Goal: Task Accomplishment & Management: Use online tool/utility

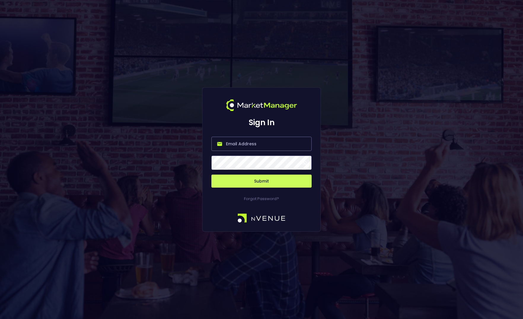
click at [253, 146] on input "email" at bounding box center [261, 144] width 100 height 14
type input "[EMAIL_ADDRESS][DOMAIN_NAME]"
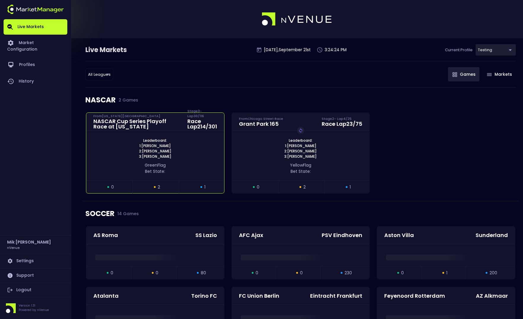
click at [150, 151] on span "2: [PERSON_NAME]" at bounding box center [155, 151] width 36 height 5
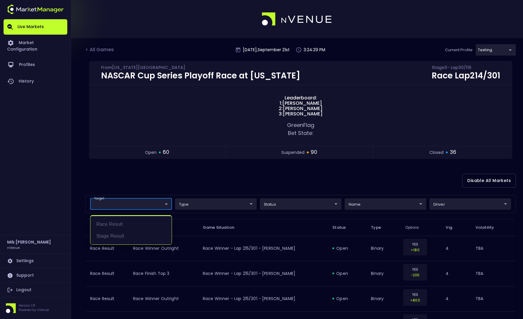
click at [166, 204] on div at bounding box center [261, 159] width 523 height 319
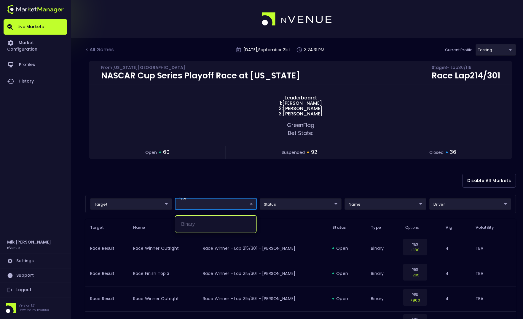
click at [189, 204] on div at bounding box center [261, 159] width 523 height 319
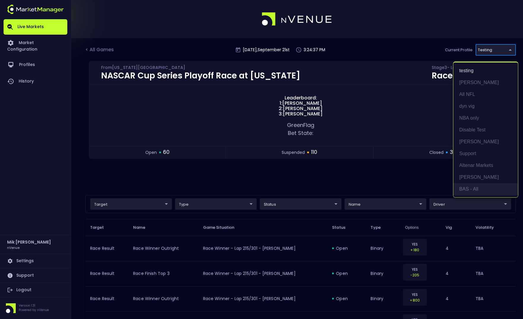
click at [481, 188] on li "BAS - All" at bounding box center [485, 189] width 65 height 12
type input "0d810fa5-e353-4d9c-b11d-31f095cae871"
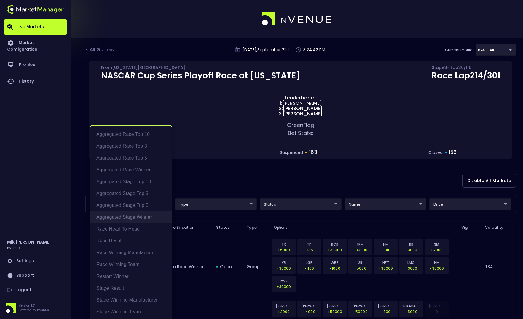
click at [119, 214] on li "Aggregated Stage Winner" at bounding box center [130, 218] width 81 height 12
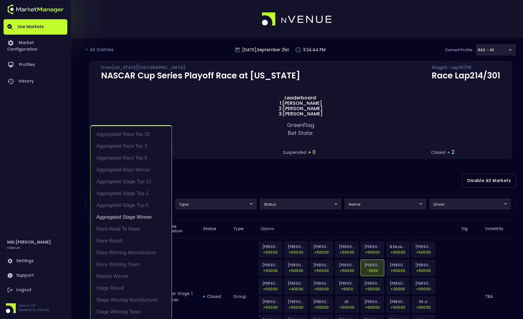
click at [210, 174] on div at bounding box center [261, 159] width 523 height 319
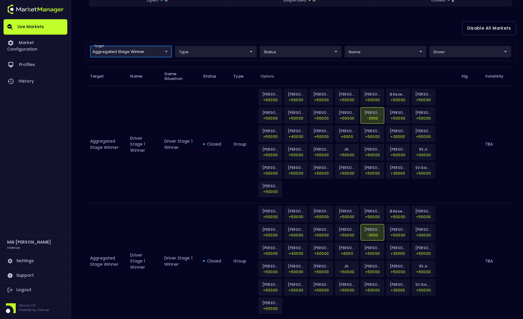
scroll to position [152, 0]
click at [166, 52] on body "Live Markets Market Configuration Profiles History [PERSON_NAME] nVenue Setting…" at bounding box center [261, 99] width 523 height 502
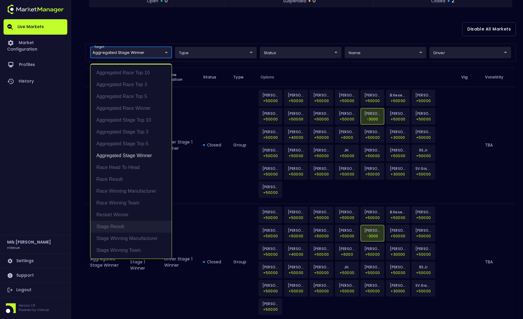
click at [119, 227] on li "Stage Result" at bounding box center [130, 227] width 81 height 12
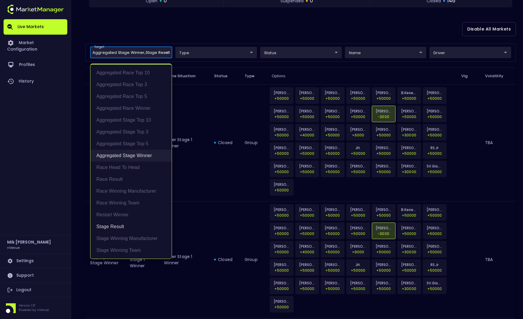
click at [128, 153] on li "Aggregated Stage Winner" at bounding box center [130, 156] width 81 height 12
type input "Stage Result"
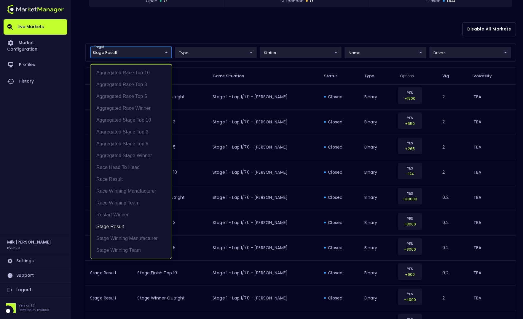
click at [264, 26] on div at bounding box center [261, 159] width 523 height 319
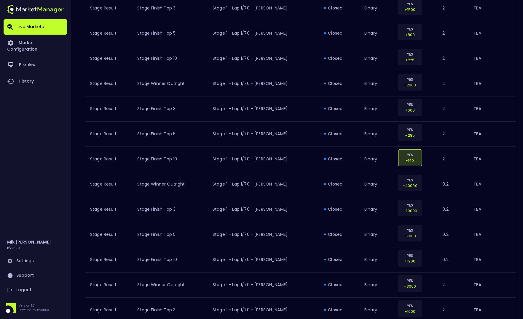
scroll to position [0, 0]
